Goal: Communication & Community: Share content

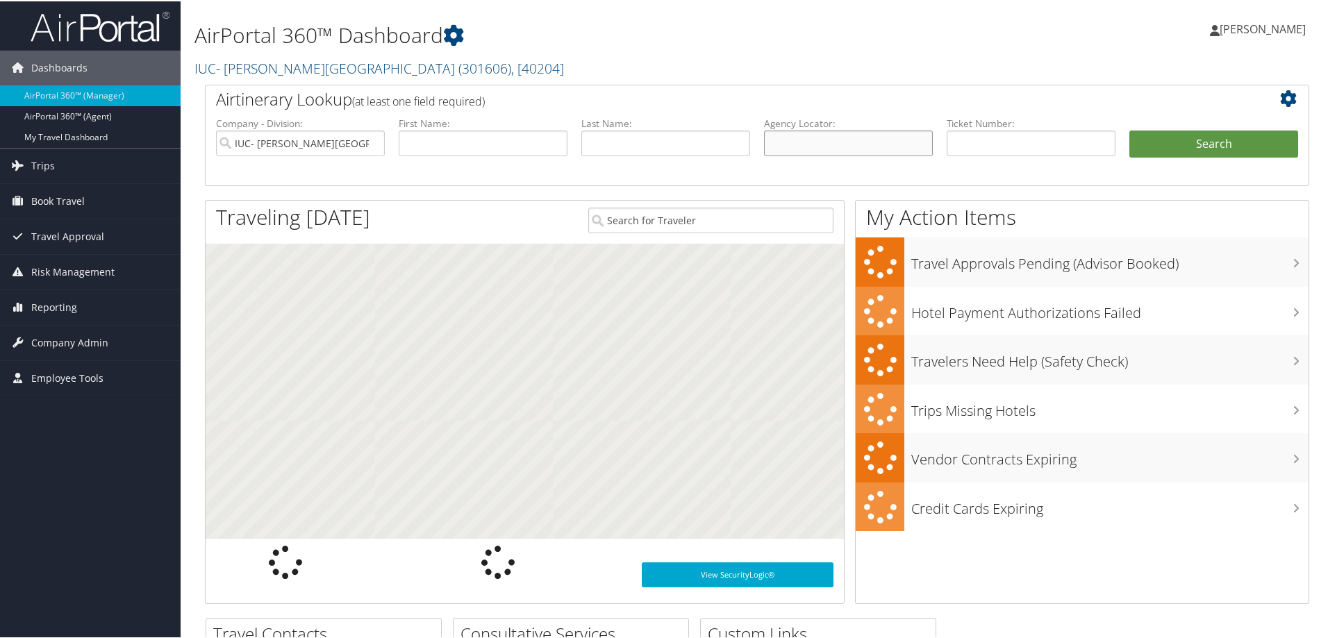
click at [804, 135] on input "text" at bounding box center [848, 142] width 169 height 26
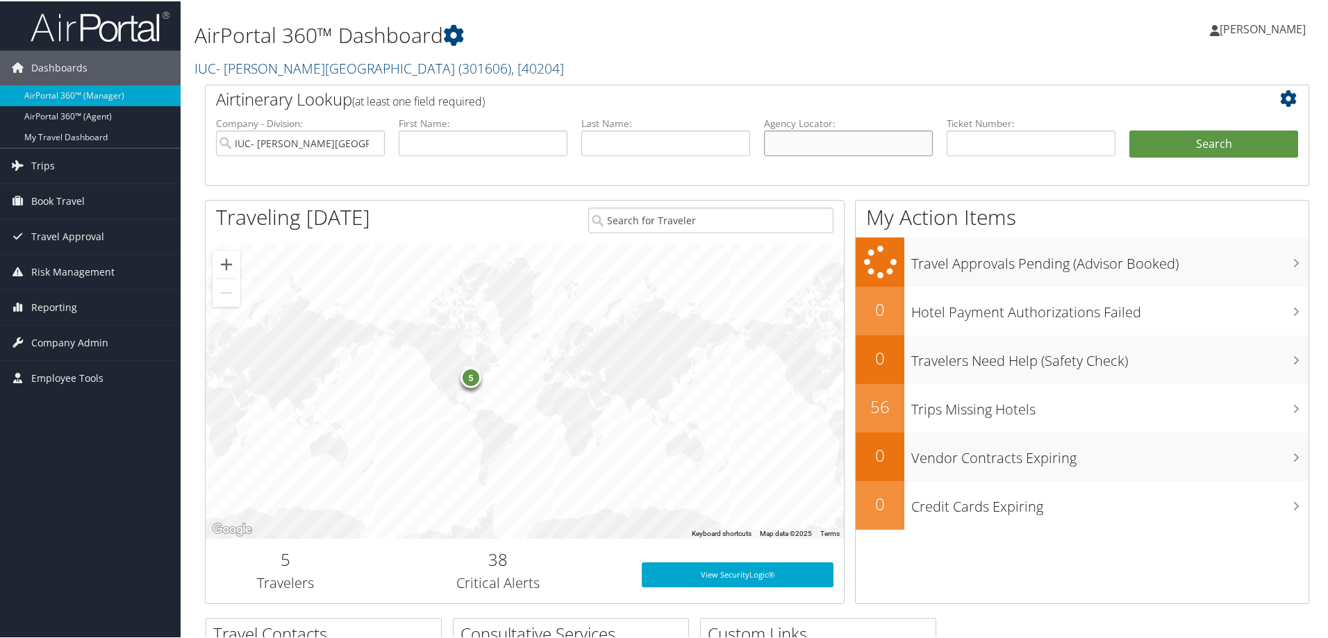
paste input "JFGUJQ - SABRE"
type input "JFGUJQ"
click at [1129, 129] on button "Search" at bounding box center [1213, 143] width 169 height 28
click at [374, 140] on input "IUC- [PERSON_NAME][GEOGRAPHIC_DATA]" at bounding box center [300, 142] width 169 height 26
click at [1178, 140] on button "Search" at bounding box center [1213, 143] width 169 height 28
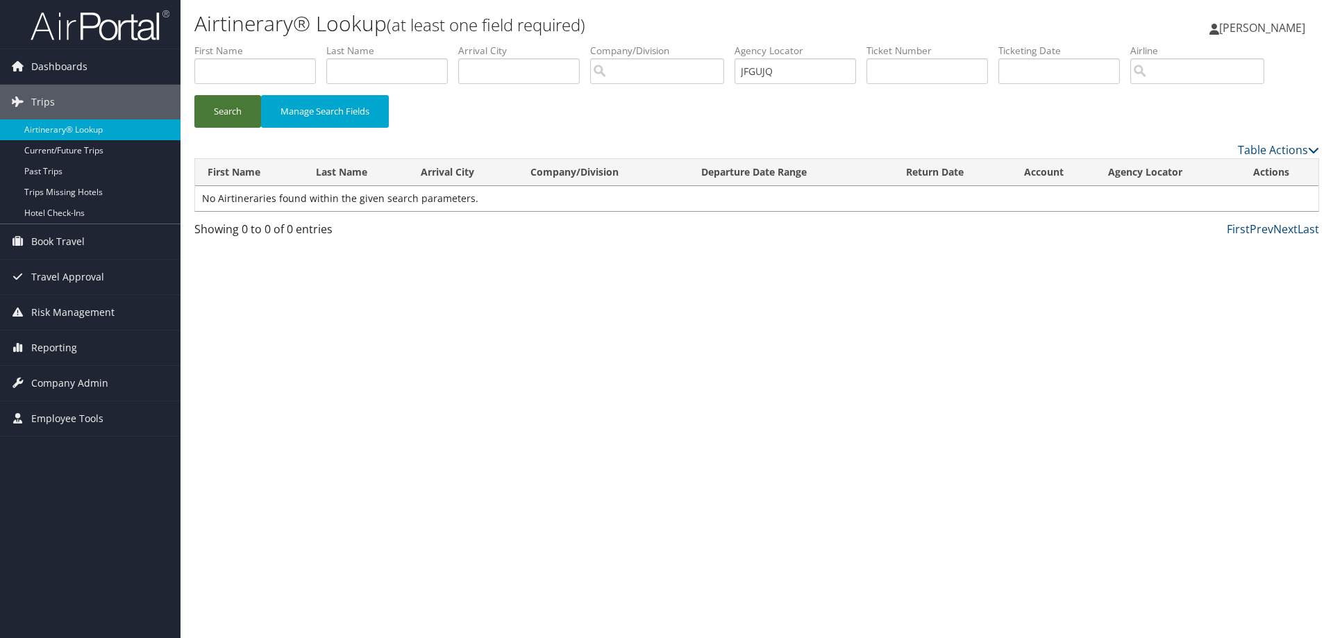
click at [217, 108] on button "Search" at bounding box center [227, 111] width 67 height 33
drag, startPoint x: 835, startPoint y: 73, endPoint x: 563, endPoint y: 49, distance: 274.0
click at [563, 44] on ul "First Name Last Name Departure City Arrival City Company/Division Airport/City …" at bounding box center [756, 44] width 1125 height 0
paste input "JFGUJQ"
type input "JFGUJQ"
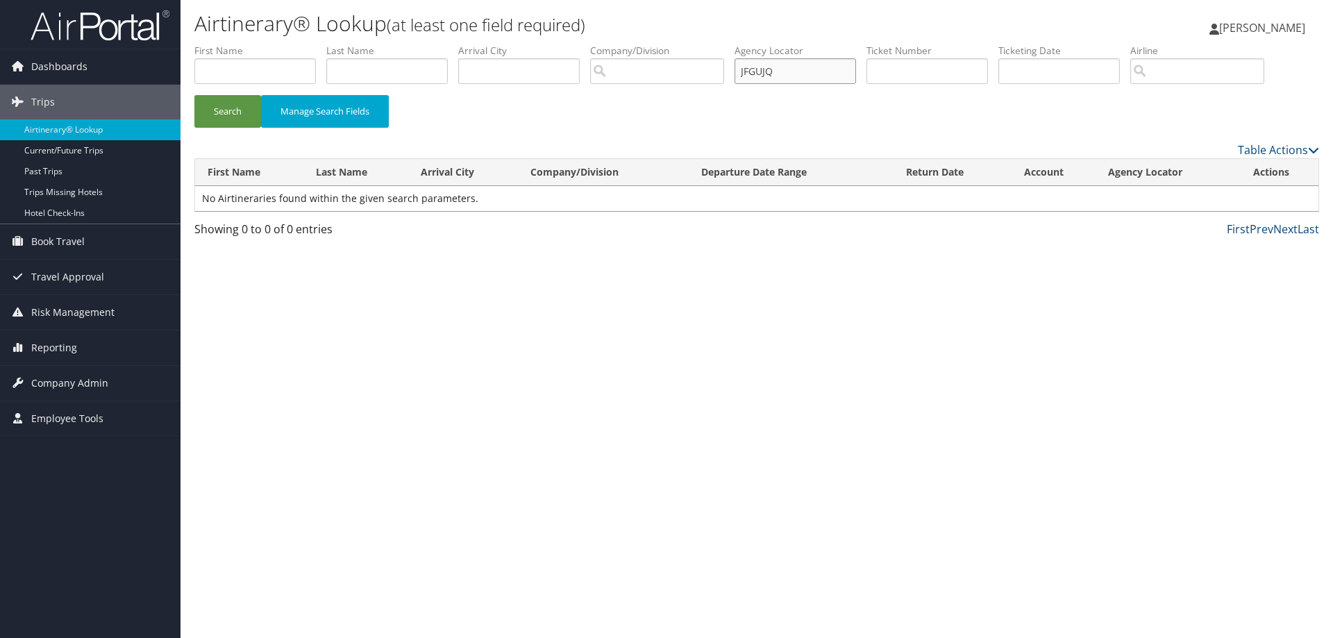
click at [194, 95] on button "Search" at bounding box center [227, 111] width 67 height 33
click at [132, 26] on img at bounding box center [100, 25] width 139 height 33
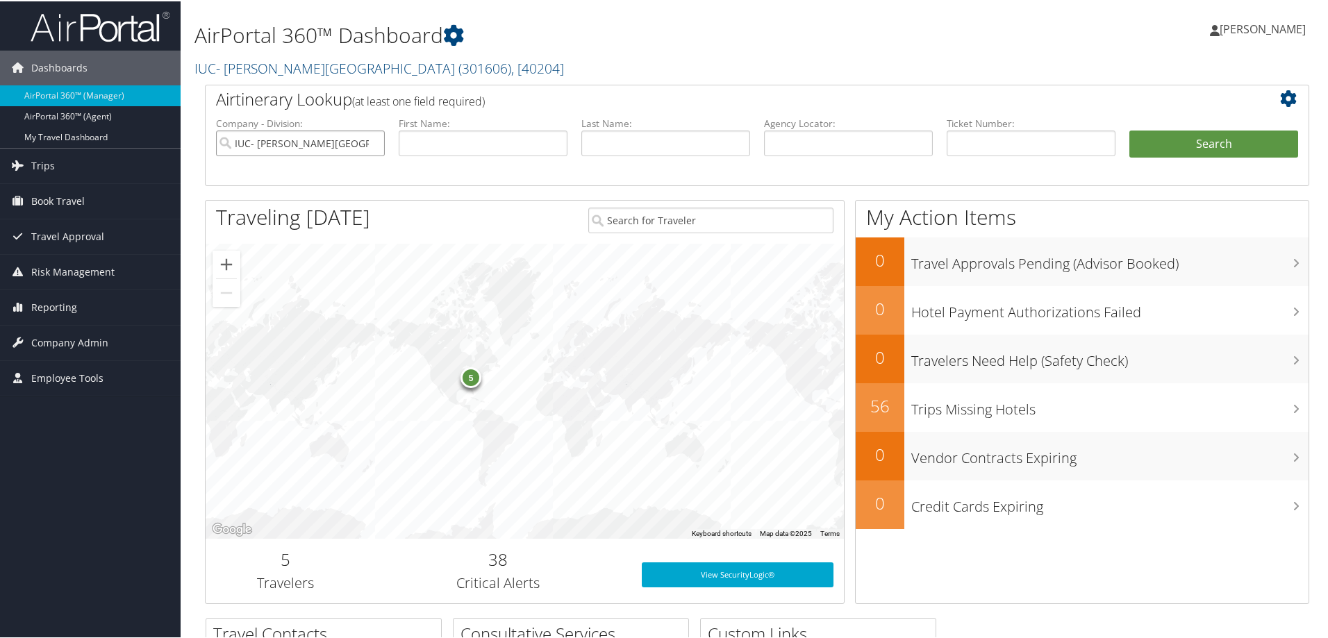
click at [374, 143] on input "IUC- Sinclair Community College" at bounding box center [300, 142] width 169 height 26
click at [831, 138] on input "text" at bounding box center [848, 142] width 169 height 26
paste input "JFGUJQ"
type input "JFGUJQ"
click at [1129, 129] on button "Search" at bounding box center [1213, 143] width 169 height 28
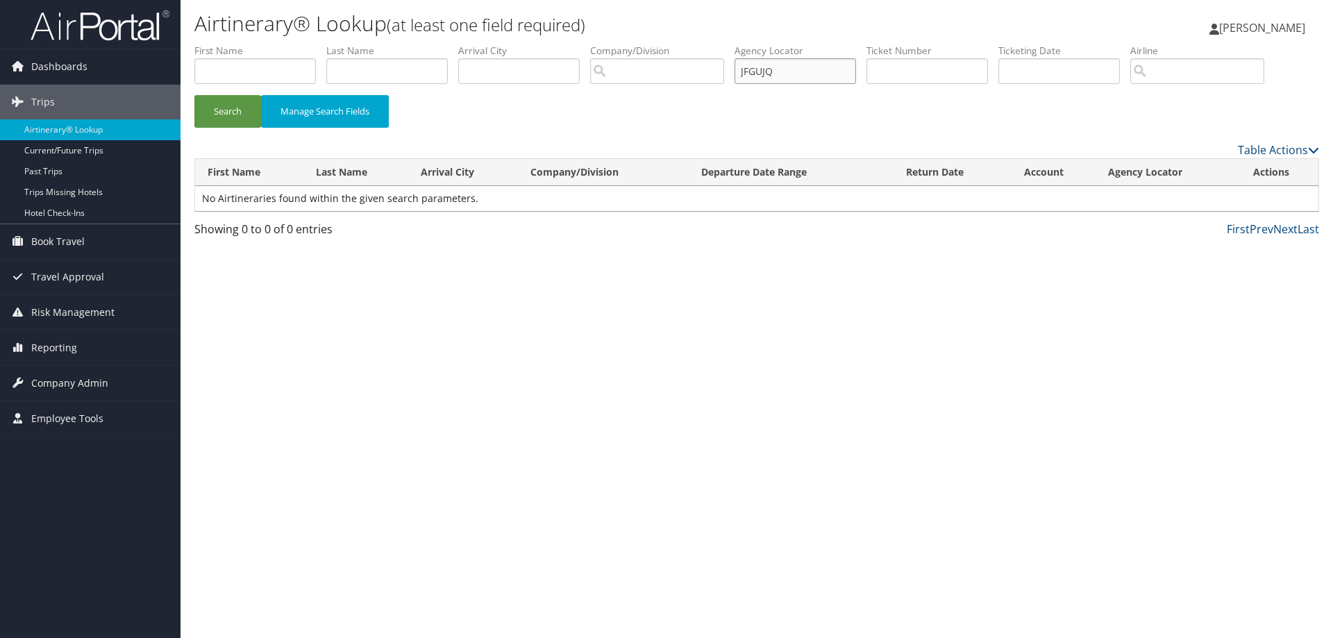
drag, startPoint x: 808, startPoint y: 69, endPoint x: 734, endPoint y: 71, distance: 73.6
click at [734, 44] on ul "First Name Last Name Departure City Arrival City Company/Division Airport/City …" at bounding box center [756, 44] width 1125 height 0
click at [760, 72] on input "text" at bounding box center [796, 71] width 122 height 26
paste input "JFGUJQ"
type input "JFGUJQ"
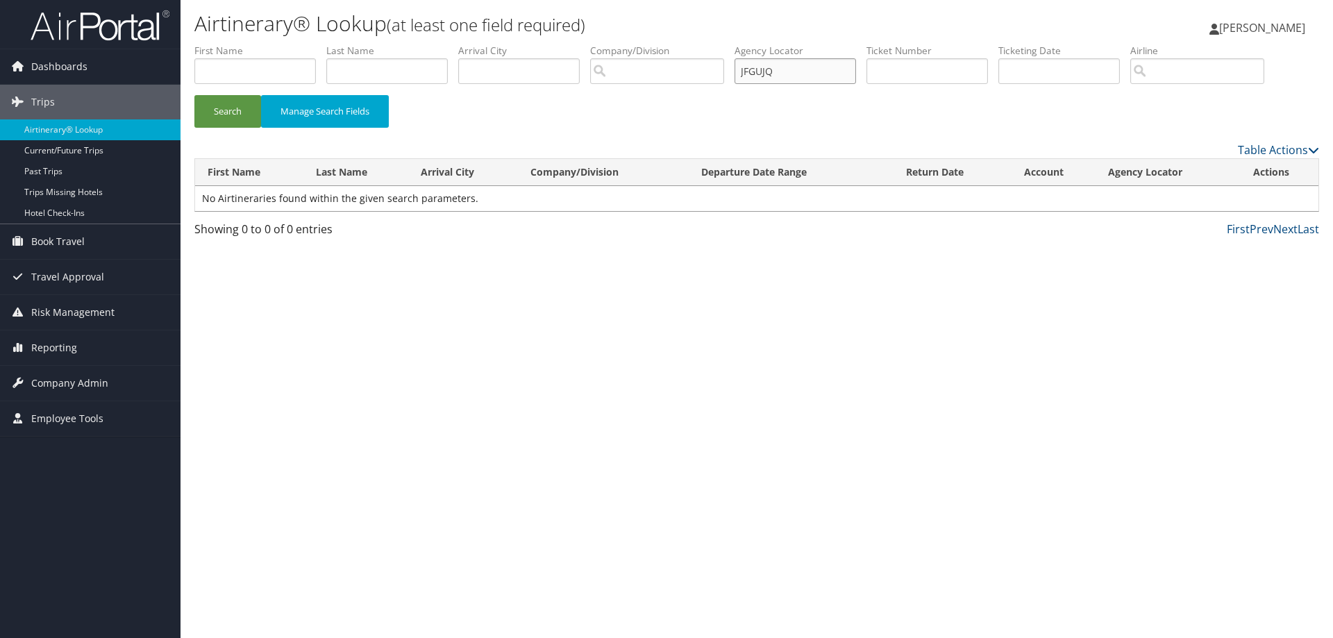
click at [194, 95] on button "Search" at bounding box center [227, 111] width 67 height 33
click at [110, 22] on img at bounding box center [100, 25] width 139 height 33
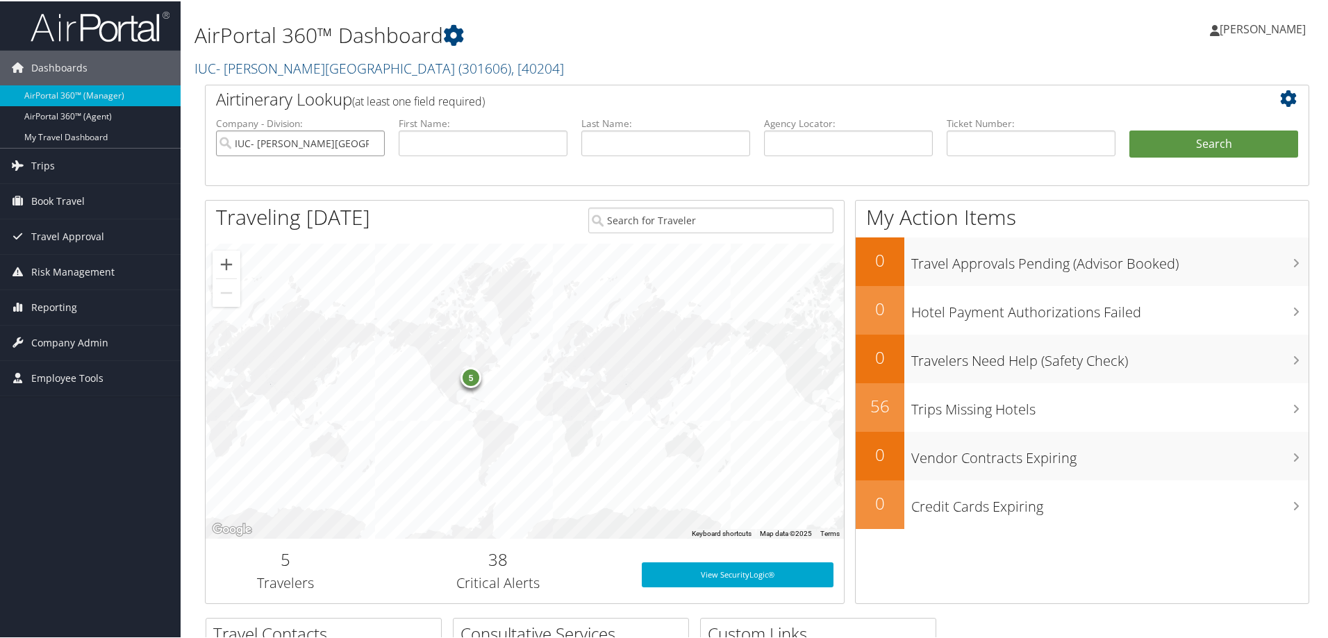
click at [370, 142] on input "IUC- Sinclair Community College" at bounding box center [300, 142] width 169 height 26
click at [800, 144] on input "text" at bounding box center [848, 142] width 169 height 26
paste input "JFGUJQ"
type input "JFGUJQ"
click at [1129, 129] on button "Search" at bounding box center [1213, 143] width 169 height 28
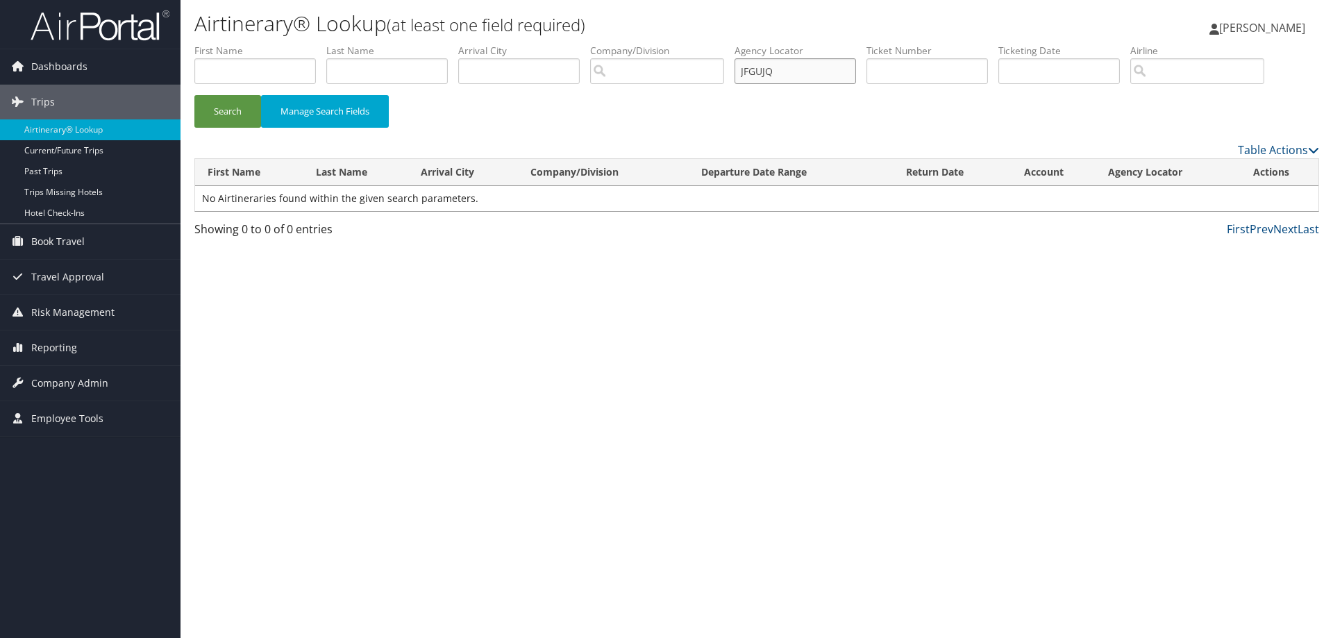
drag, startPoint x: 770, startPoint y: 69, endPoint x: 671, endPoint y: 69, distance: 99.3
click at [671, 44] on ul "First Name Last Name Departure City Arrival City Company/Division Airport/City …" at bounding box center [756, 44] width 1125 height 0
type input "eumxdw"
click at [194, 95] on button "Search" at bounding box center [227, 111] width 67 height 33
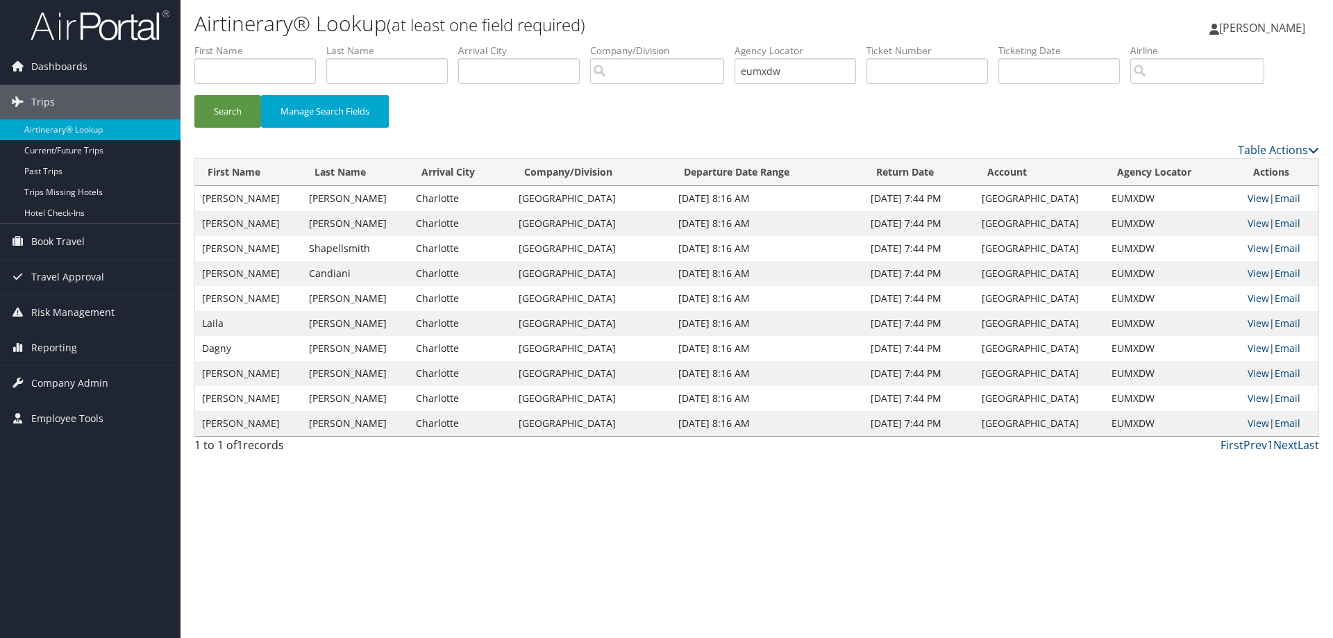
click at [1251, 197] on link "View" at bounding box center [1259, 198] width 22 height 13
drag, startPoint x: 799, startPoint y: 68, endPoint x: 656, endPoint y: 67, distance: 143.1
click at [656, 44] on ul "First Name Last Name Departure City Arrival City Company/Division Airport/City …" at bounding box center [756, 44] width 1125 height 0
paste input "EUMXDW"
type input "EUMXDW"
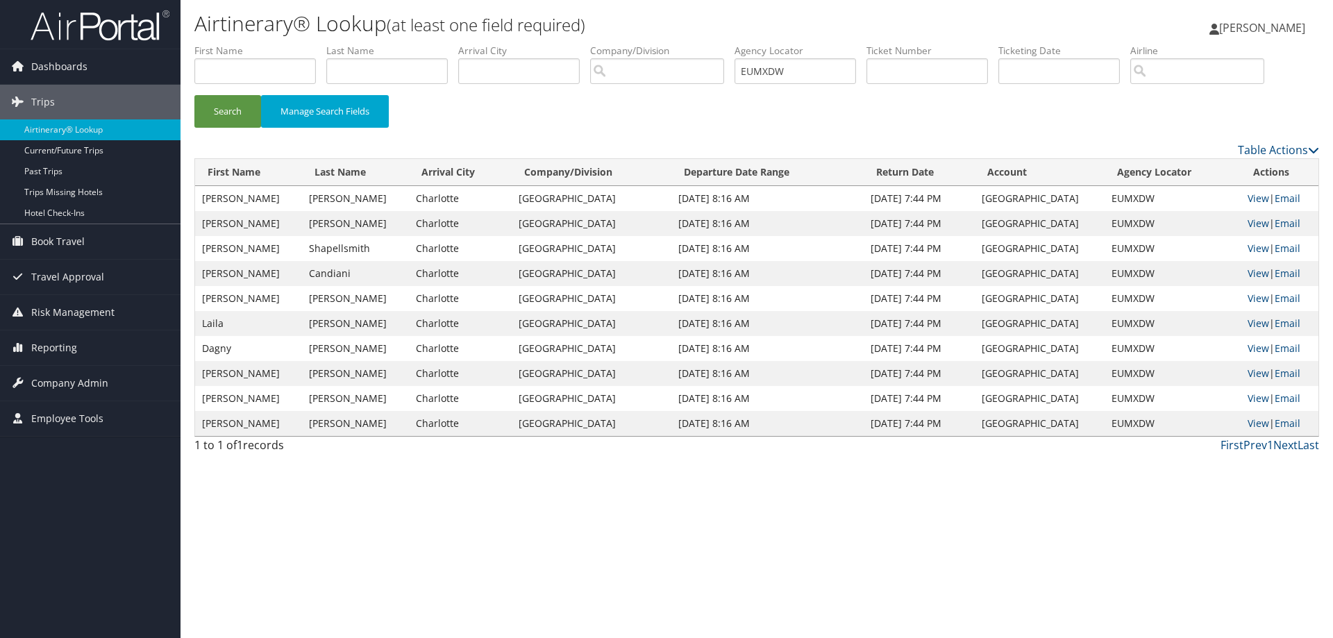
click at [101, 22] on img at bounding box center [100, 25] width 139 height 33
click at [124, 33] on img at bounding box center [100, 25] width 139 height 33
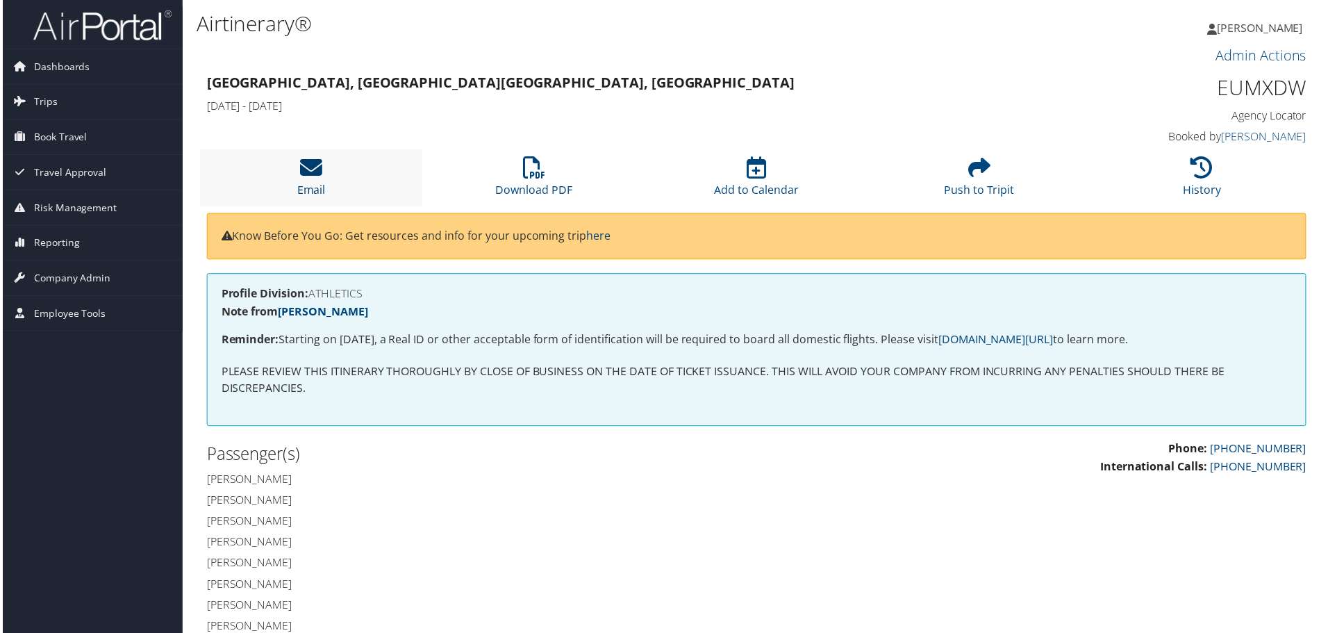
click at [309, 169] on icon at bounding box center [310, 168] width 22 height 22
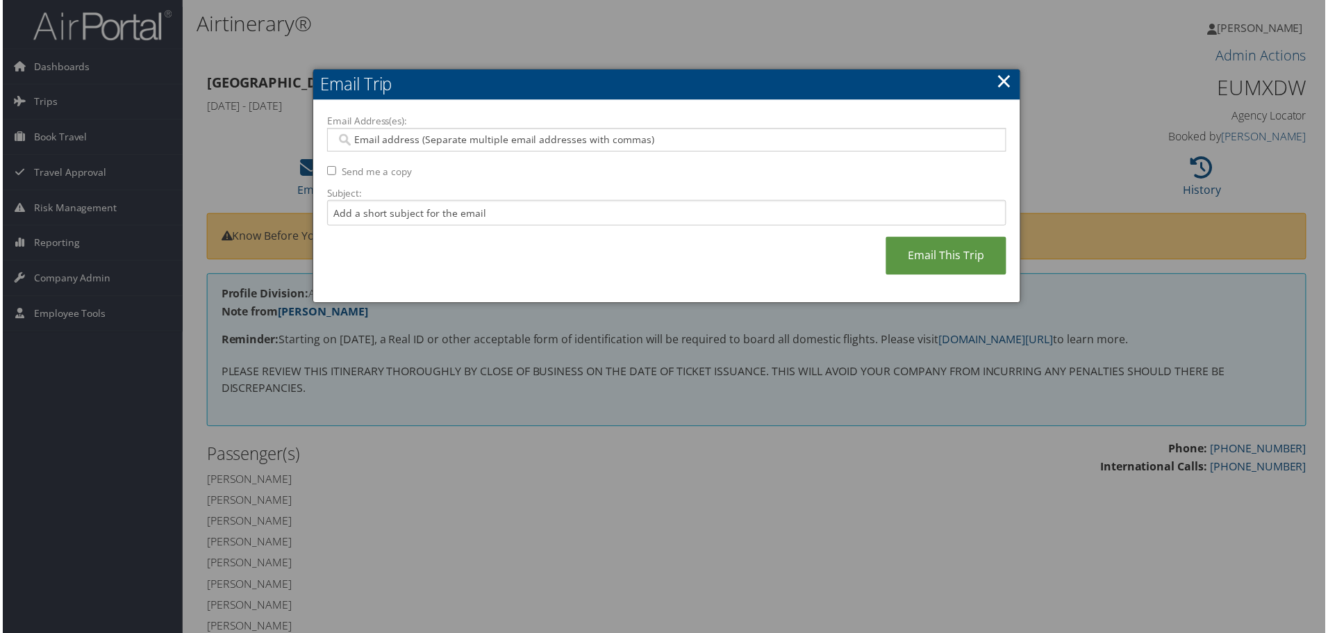
click at [369, 140] on input "Email Address(es):" at bounding box center [666, 140] width 663 height 14
click at [541, 138] on input "Email Address(es):" at bounding box center [666, 140] width 663 height 14
paste input "riley.buchholz@temp"
type input "riley.buchholz@temp"
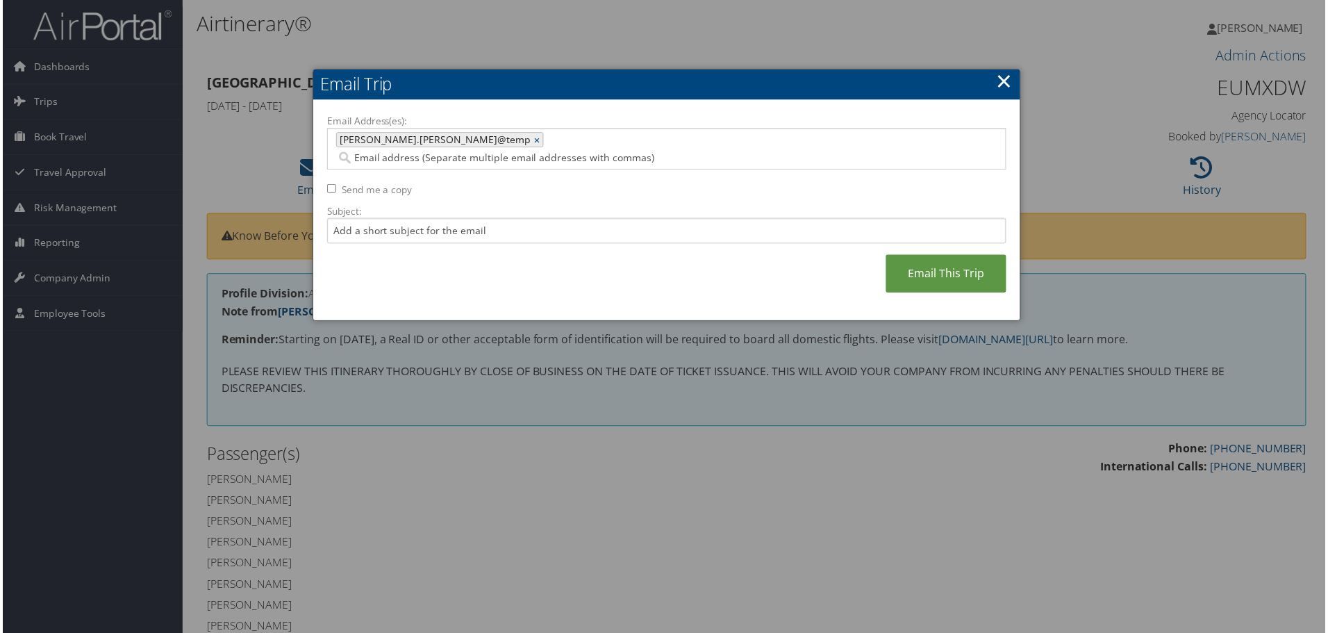
click at [533, 140] on link "×" at bounding box center [537, 140] width 9 height 14
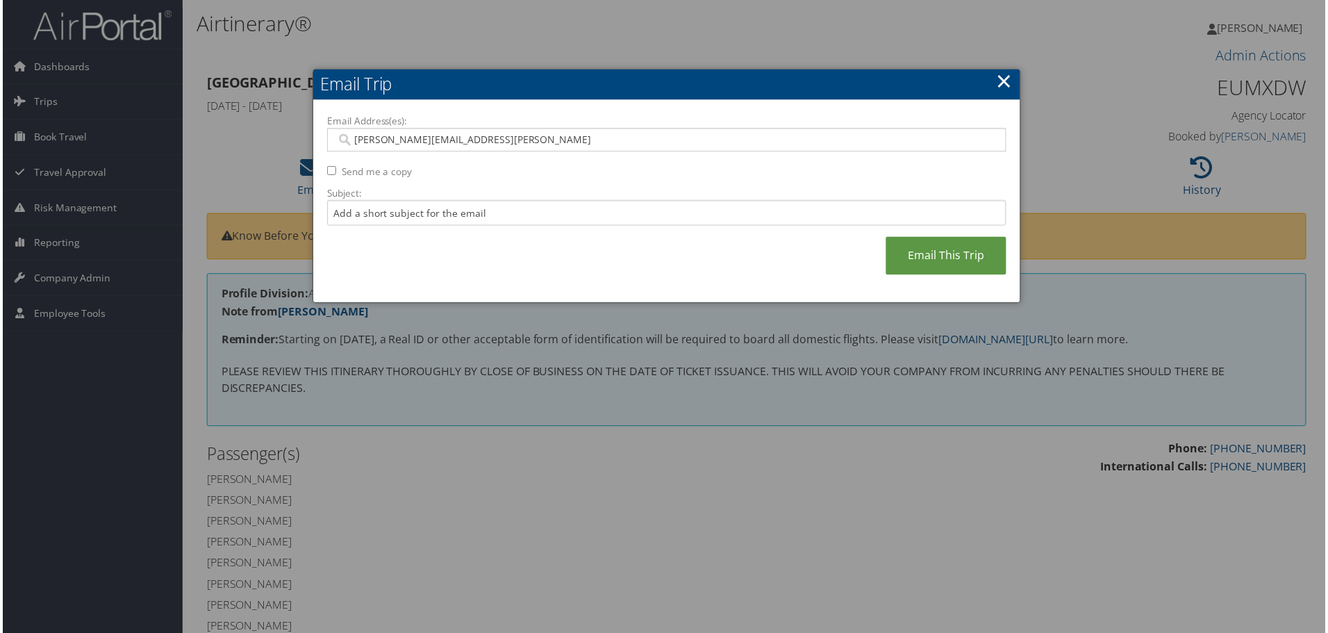
type input "RILEY.BUCHHOLZ@TEMPLE.EDU"
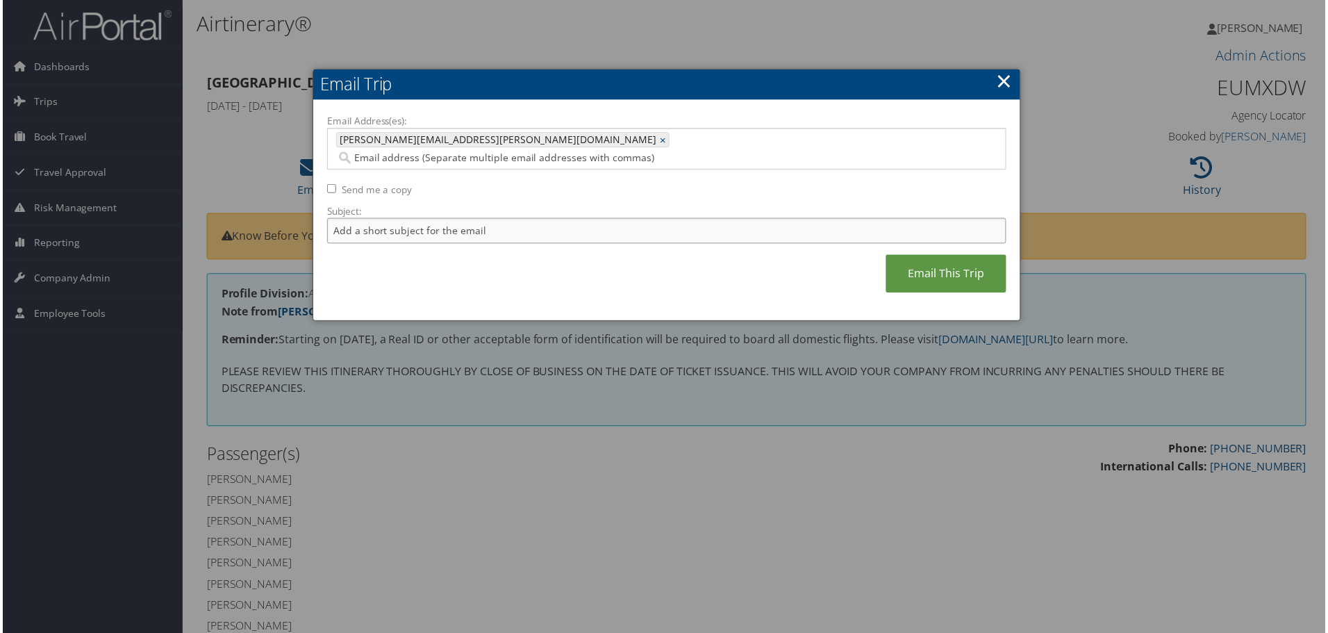
click at [416, 219] on input "Subject:" at bounding box center [667, 232] width 682 height 26
type input "TEMPLE XC CLT"
click at [935, 256] on link "Email This Trip" at bounding box center [947, 275] width 121 height 38
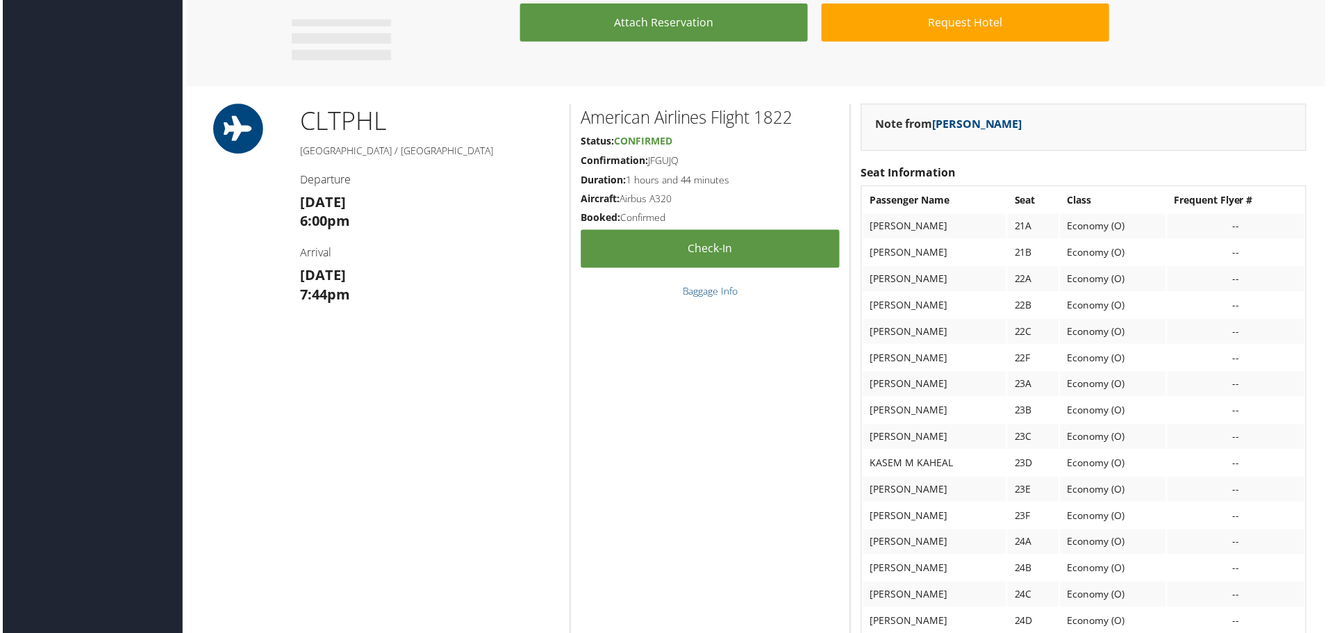
scroll to position [1876, 0]
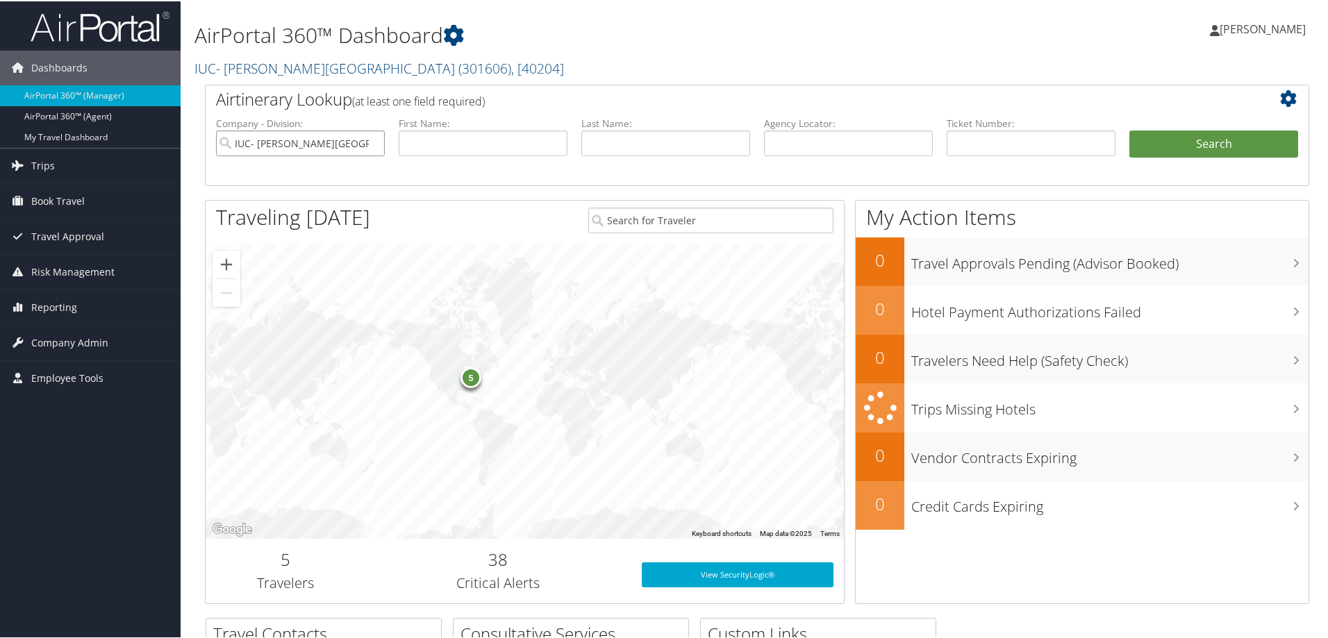
click at [372, 144] on input "IUC- [PERSON_NAME][GEOGRAPHIC_DATA]" at bounding box center [300, 142] width 169 height 26
click at [807, 147] on input "text" at bounding box center [848, 142] width 169 height 26
paste input "EUMXDW"
type input "EUMXDW"
click at [1129, 129] on button "Search" at bounding box center [1213, 143] width 169 height 28
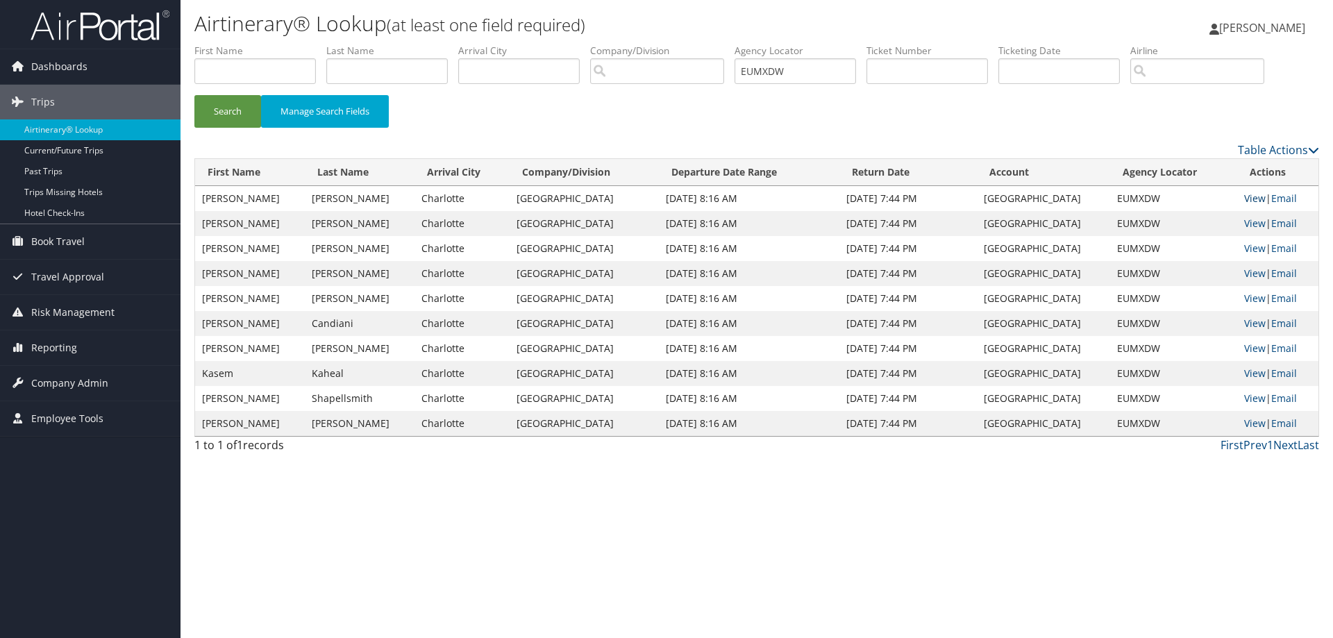
click at [1249, 195] on link "View" at bounding box center [1256, 198] width 22 height 13
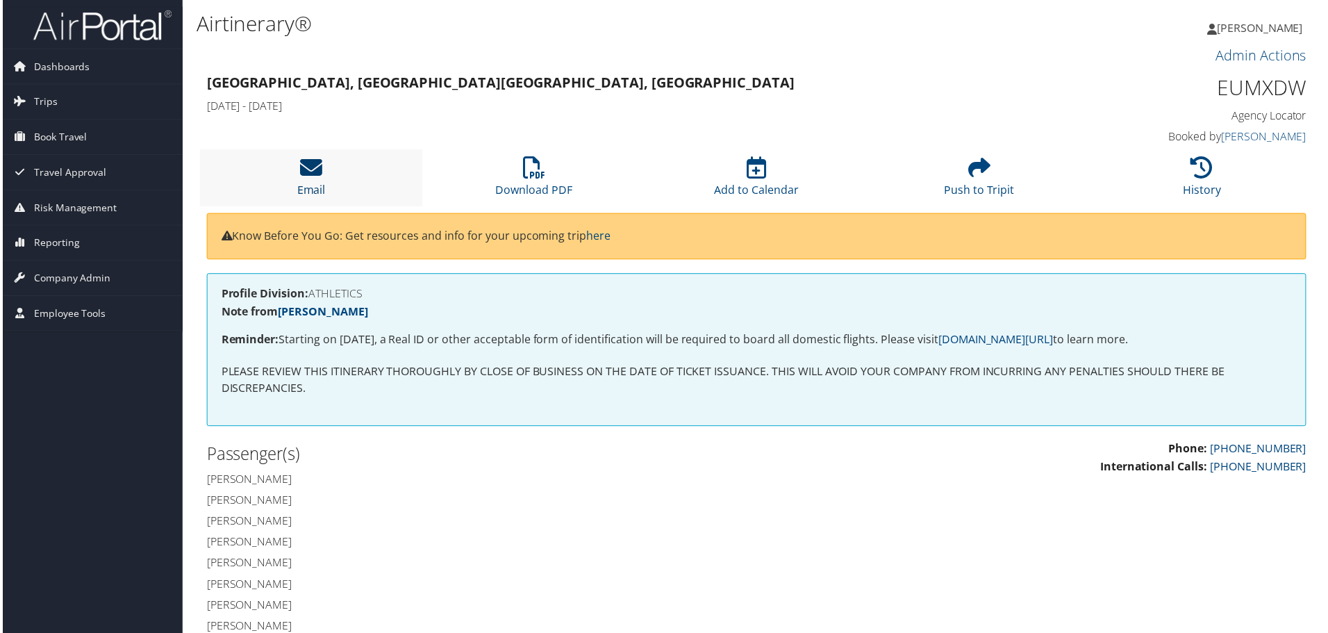
click at [309, 165] on icon at bounding box center [310, 168] width 22 height 22
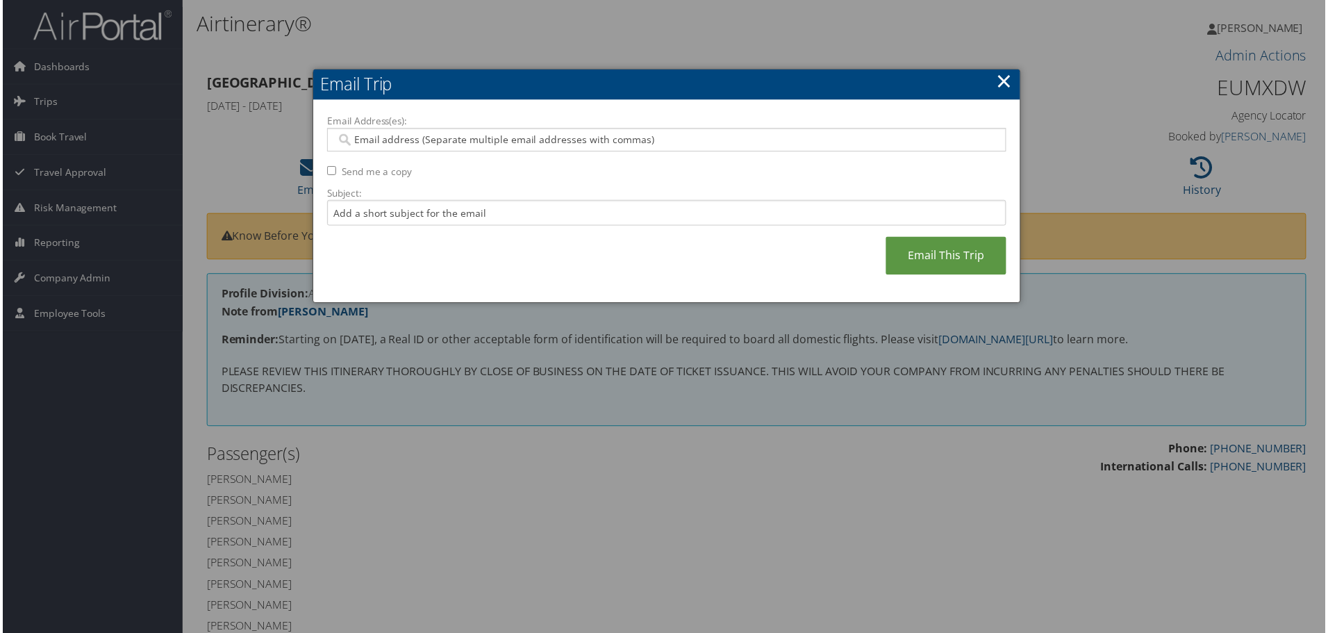
click at [444, 135] on input "Email Address(es):" at bounding box center [666, 140] width 663 height 14
type input "[PERSON_NAME].[PERSON_NAME]@temp"
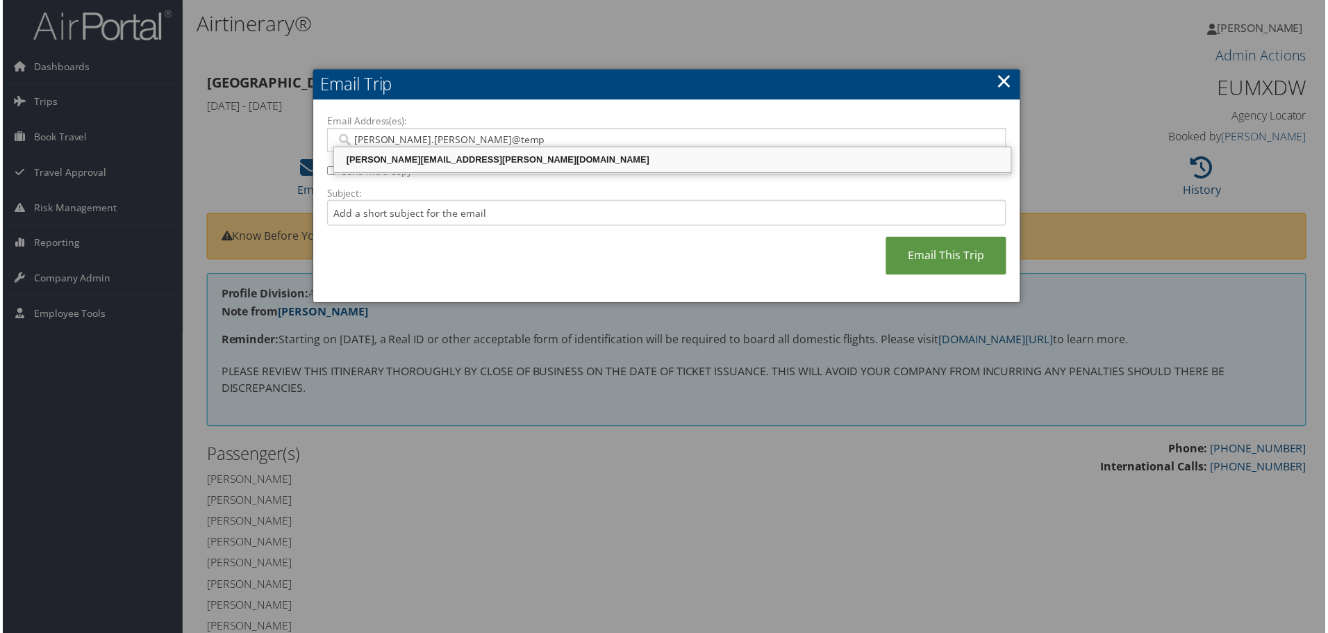
click at [460, 162] on div "[PERSON_NAME][EMAIL_ADDRESS][PERSON_NAME][DOMAIN_NAME]" at bounding box center [673, 160] width 676 height 14
type input "RILEY.BUCHHOLZ@TEMPLE.EDU"
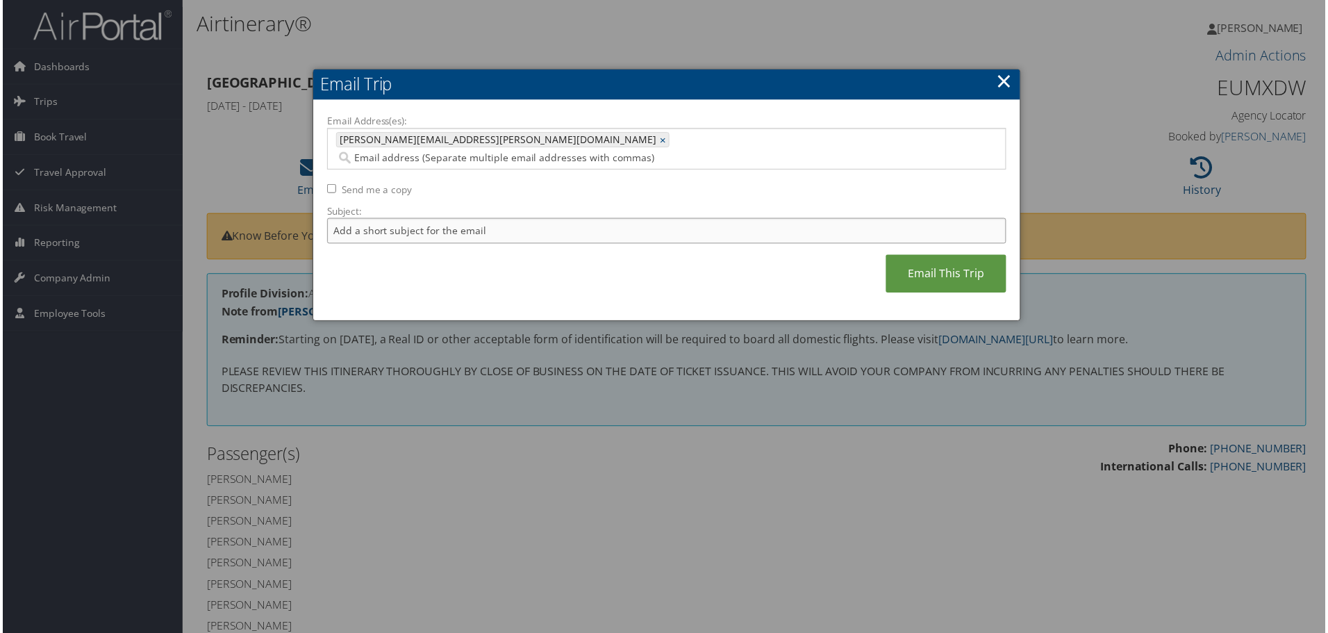
click at [428, 219] on input "Subject:" at bounding box center [667, 232] width 682 height 26
type input "TEMPLE XC CLT - FINAL"
click at [944, 256] on link "Email This Trip" at bounding box center [947, 275] width 121 height 38
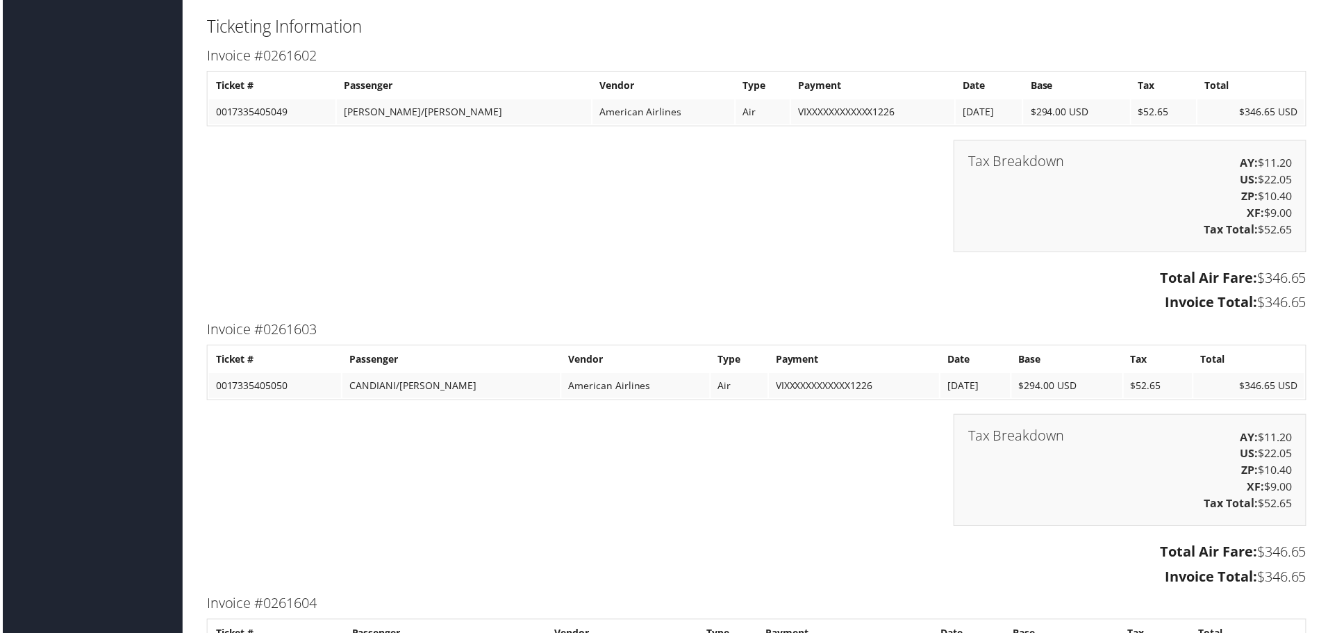
scroll to position [2708, 0]
